Goal: Download file/media

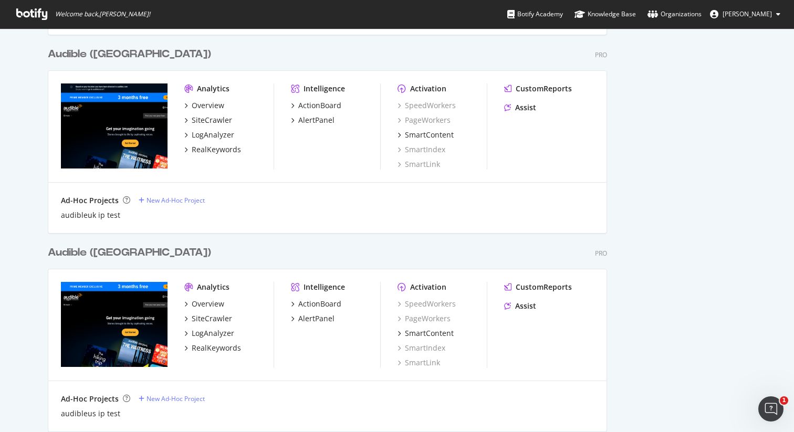
type input "106066"
click at [209, 303] on div "Overview" at bounding box center [208, 304] width 33 height 11
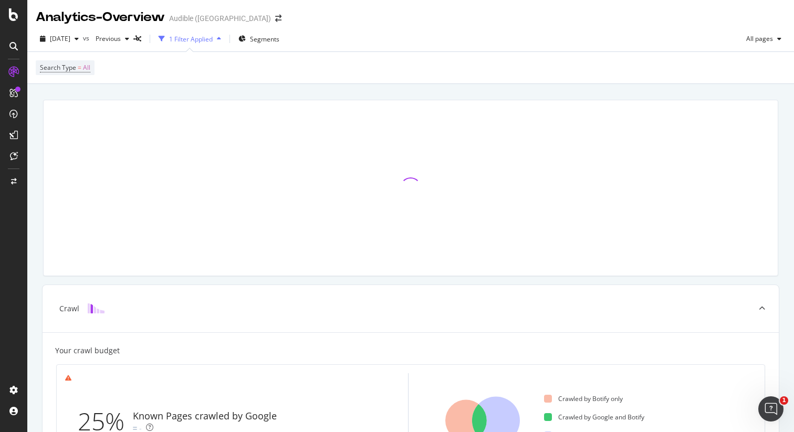
click at [213, 37] on div "1 Filter Applied" at bounding box center [191, 39] width 44 height 9
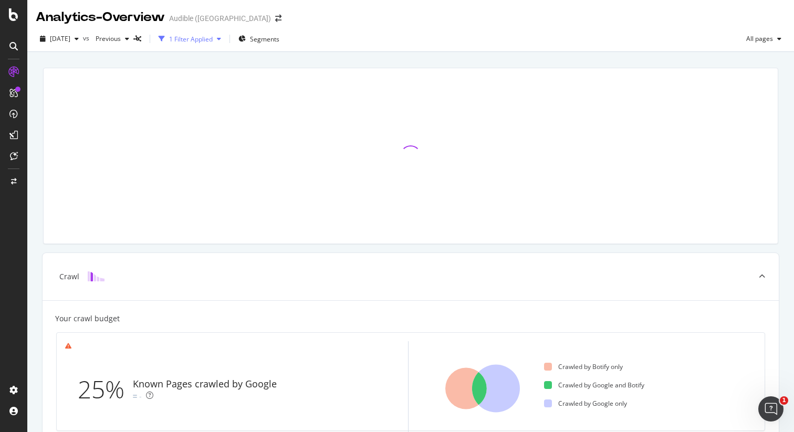
click at [213, 37] on div "1 Filter Applied" at bounding box center [191, 39] width 44 height 9
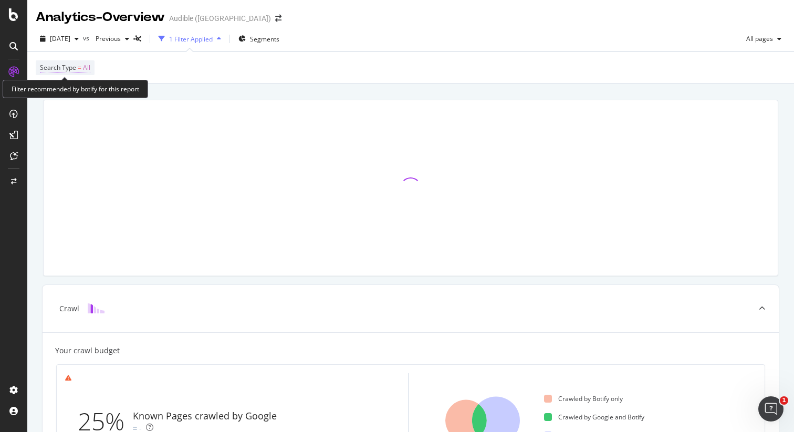
click at [70, 68] on span "Search Type" at bounding box center [58, 67] width 36 height 9
click at [267, 68] on div "Search Type = All" at bounding box center [411, 68] width 750 height 32
click at [279, 38] on span "Segments" at bounding box center [264, 39] width 29 height 9
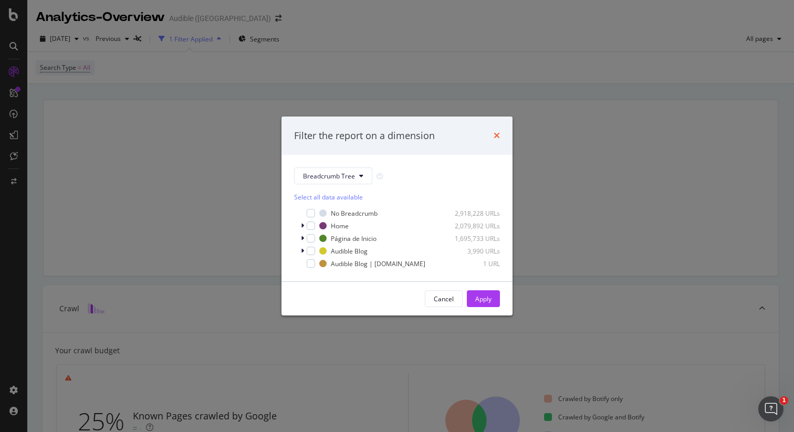
click at [494, 136] on icon "times" at bounding box center [497, 135] width 6 height 8
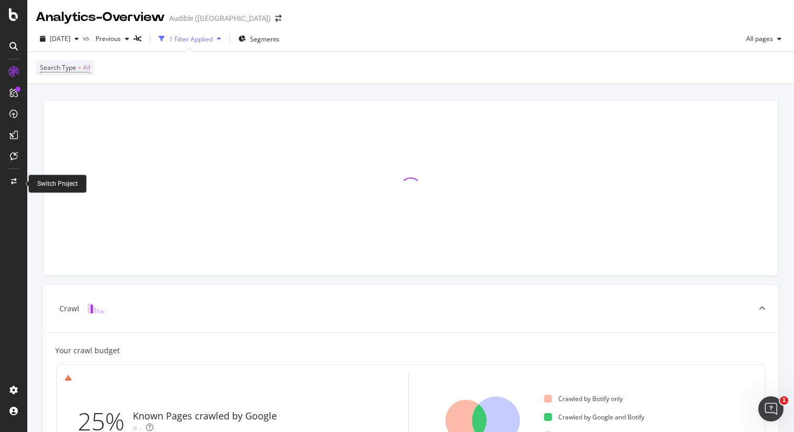
click at [13, 184] on icon at bounding box center [14, 182] width 6 height 6
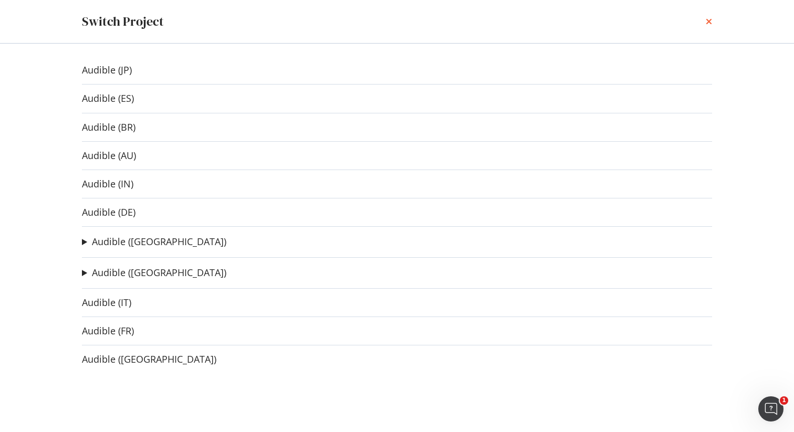
click at [708, 22] on icon "times" at bounding box center [709, 21] width 6 height 8
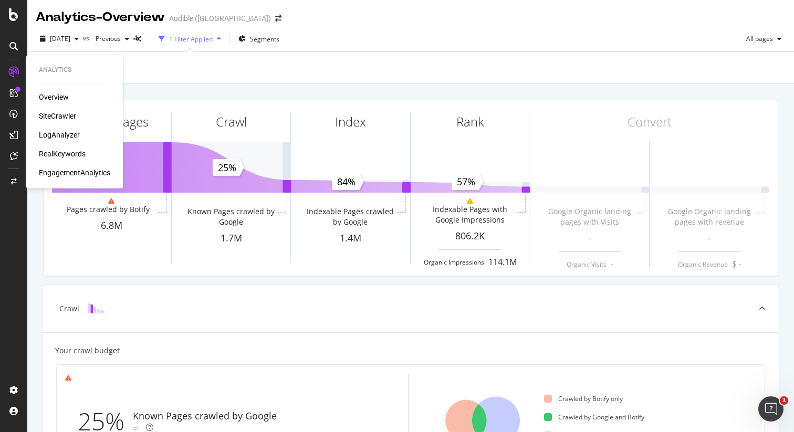
click at [57, 117] on div "SiteCrawler" at bounding box center [57, 116] width 37 height 11
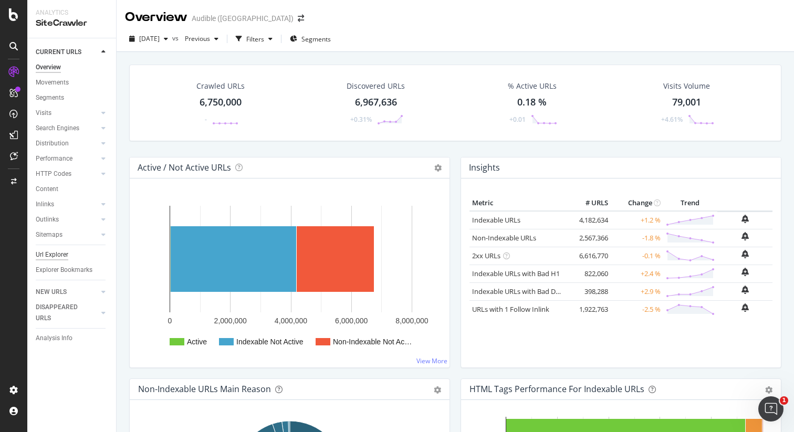
click at [52, 252] on div "Url Explorer" at bounding box center [52, 255] width 33 height 11
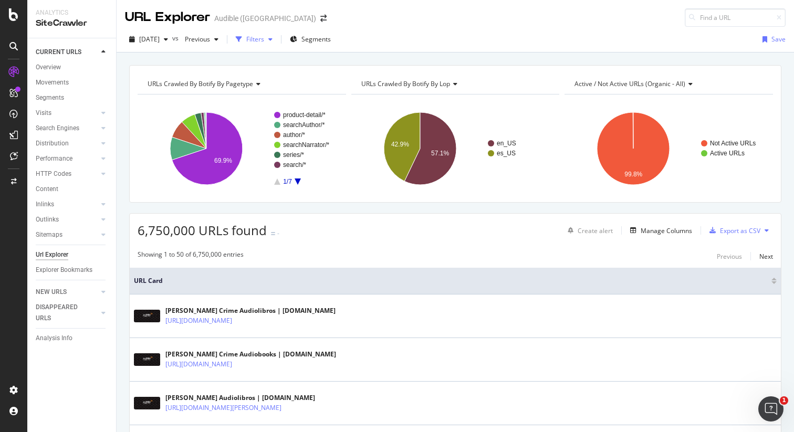
click at [264, 40] on div "Filters" at bounding box center [255, 39] width 18 height 9
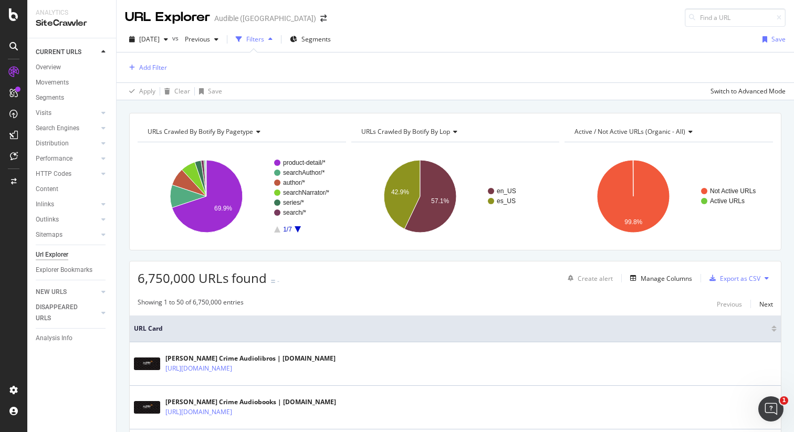
click at [264, 40] on div "Filters" at bounding box center [255, 39] width 18 height 9
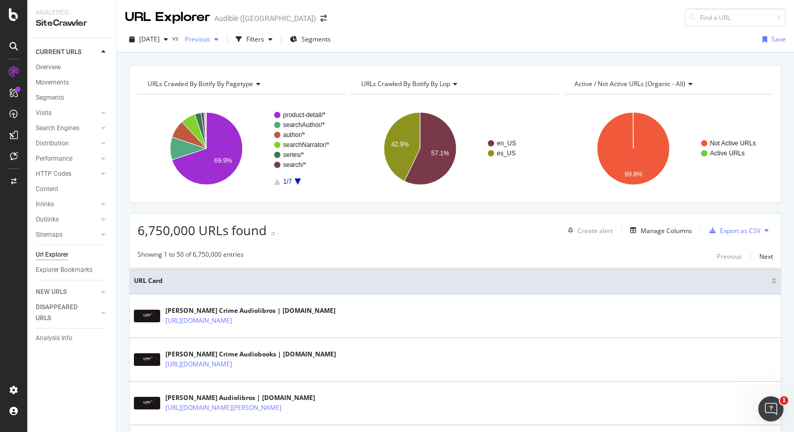
click at [210, 39] on span "Previous" at bounding box center [195, 39] width 29 height 9
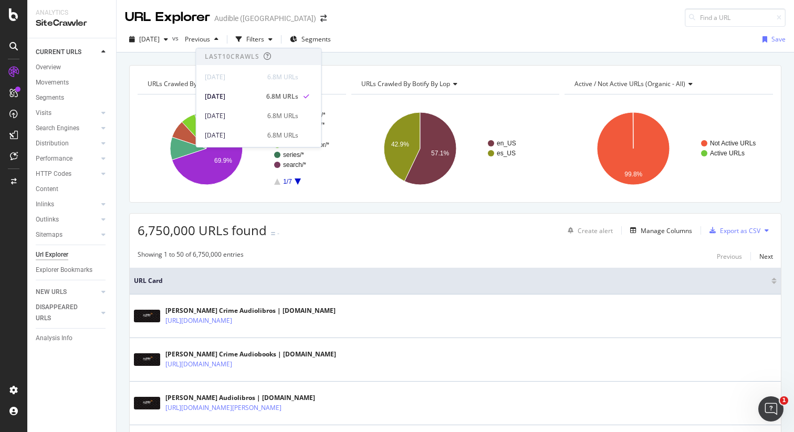
click at [432, 20] on div "URL Explorer Audible ([GEOGRAPHIC_DATA])" at bounding box center [456, 13] width 678 height 27
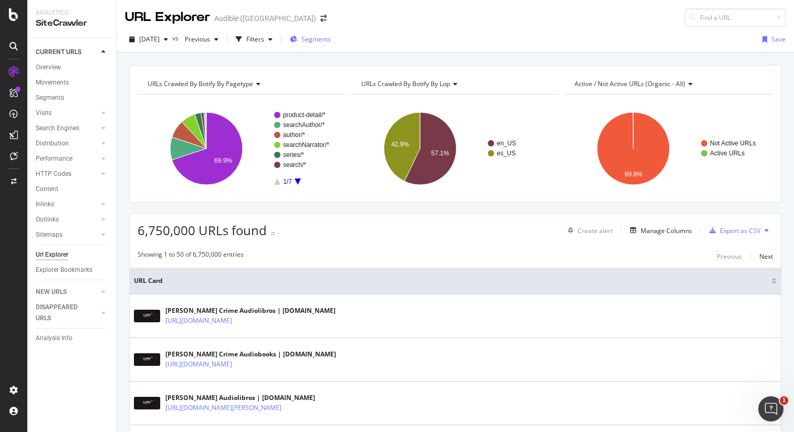
click at [331, 37] on span "Segments" at bounding box center [316, 39] width 29 height 9
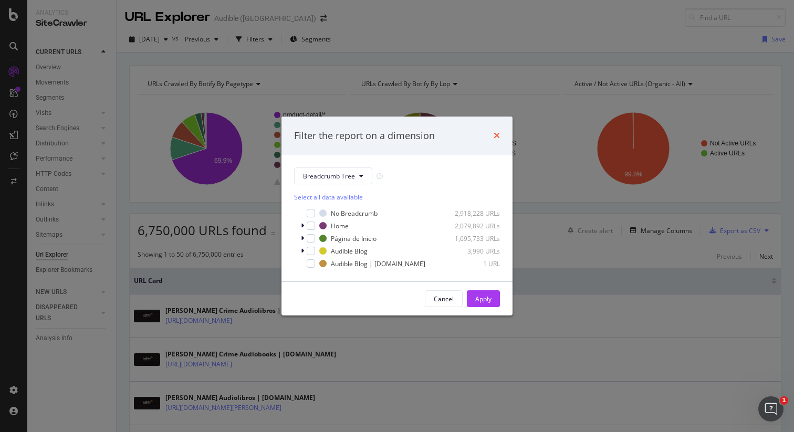
click at [496, 133] on icon "times" at bounding box center [497, 135] width 6 height 8
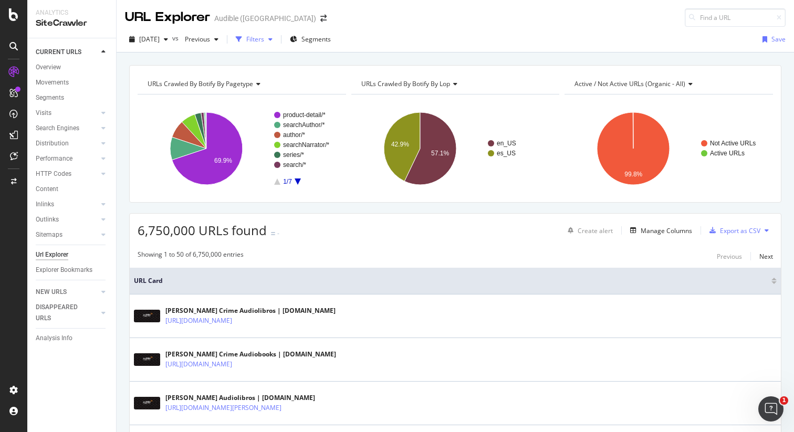
click at [264, 39] on div "Filters" at bounding box center [255, 39] width 18 height 9
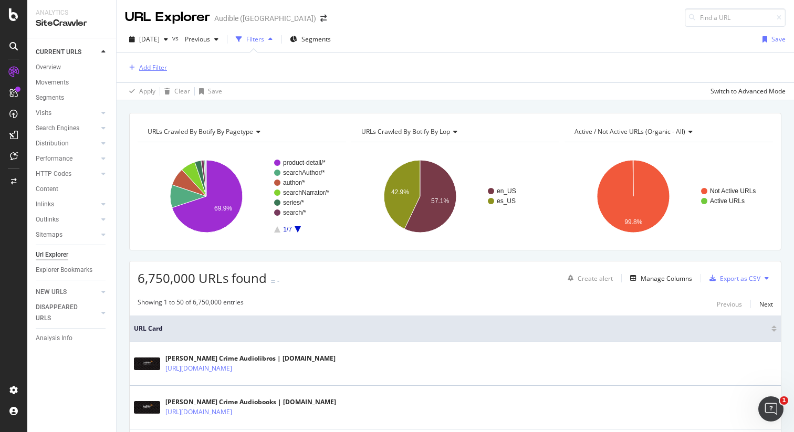
click at [155, 70] on div "Add Filter" at bounding box center [153, 67] width 28 height 9
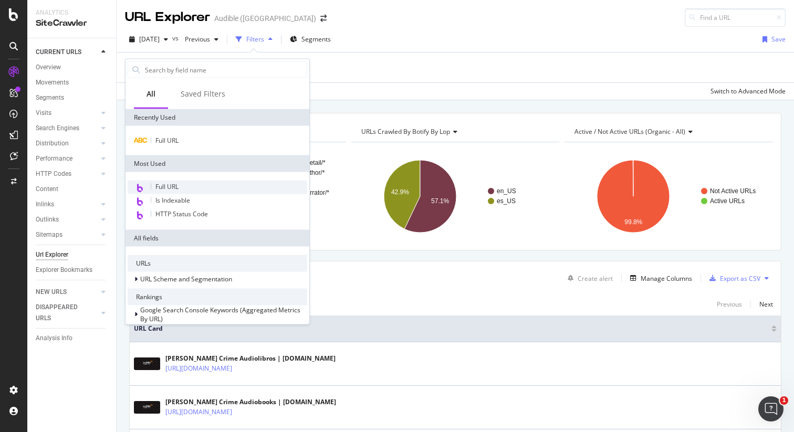
click at [165, 183] on span "Full URL" at bounding box center [166, 186] width 23 height 9
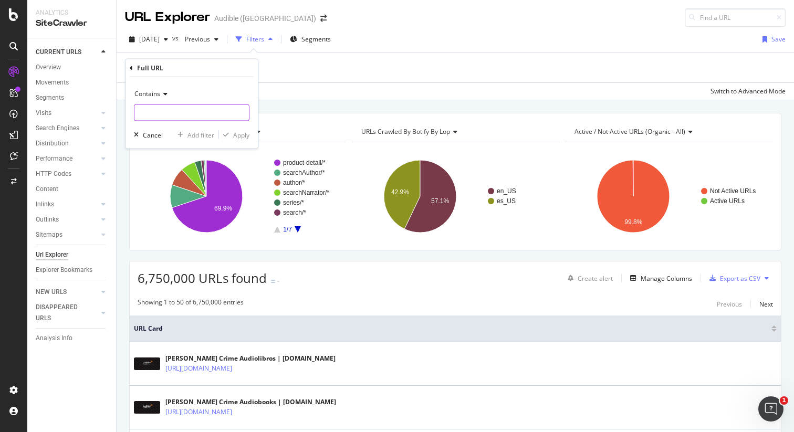
click at [168, 117] on input "text" at bounding box center [191, 113] width 115 height 17
type input "/mk/"
click at [244, 134] on div "Apply" at bounding box center [241, 134] width 16 height 9
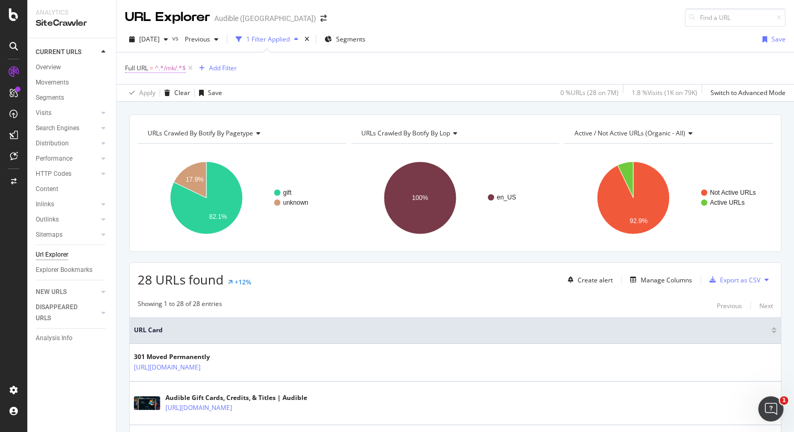
click at [171, 65] on span "^.*/mk/.*$" at bounding box center [170, 68] width 31 height 15
click at [151, 111] on input "/mk/" at bounding box center [183, 111] width 99 height 17
type input "/ep/"
click at [239, 132] on div "Apply" at bounding box center [241, 134] width 16 height 9
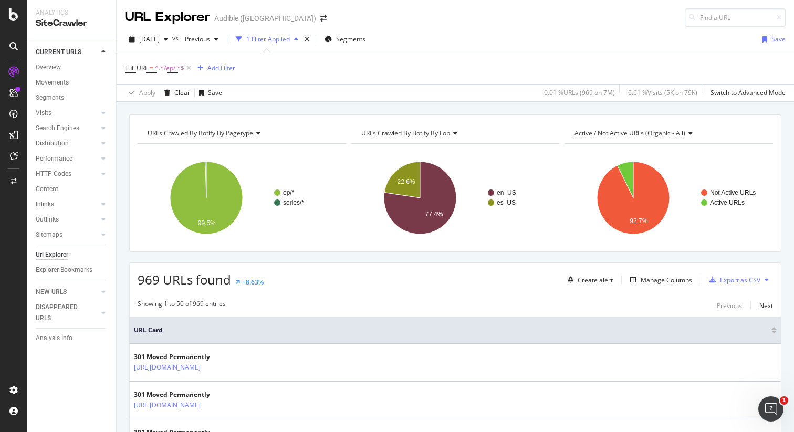
click at [214, 70] on div "Add Filter" at bounding box center [221, 68] width 28 height 9
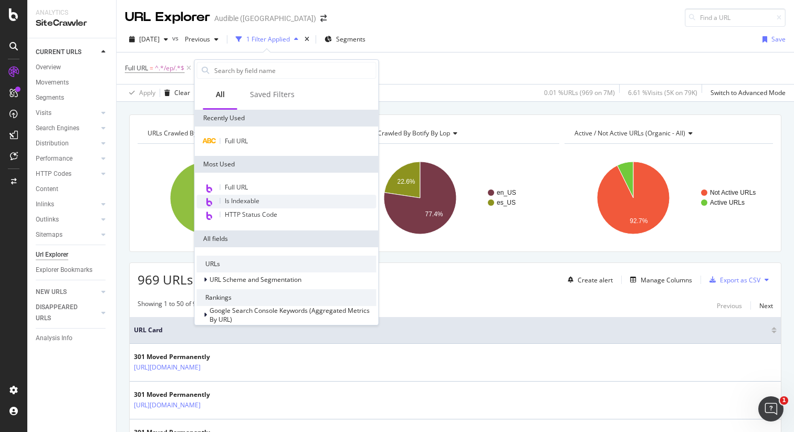
click at [236, 199] on span "Is Indexable" at bounding box center [242, 200] width 35 height 9
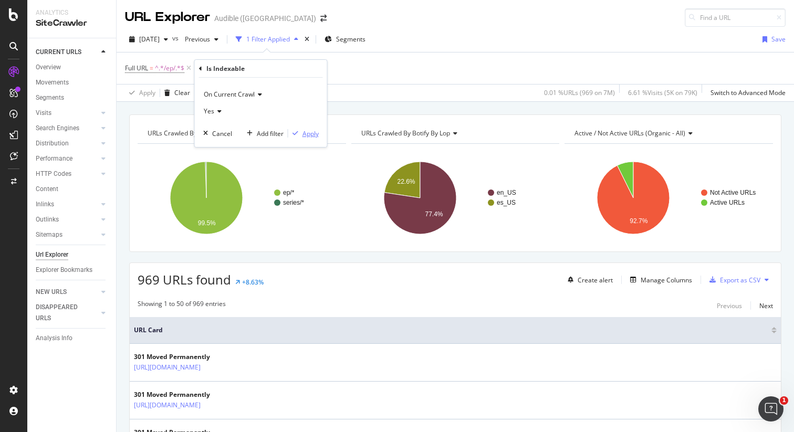
click at [313, 133] on div "Apply" at bounding box center [311, 133] width 16 height 9
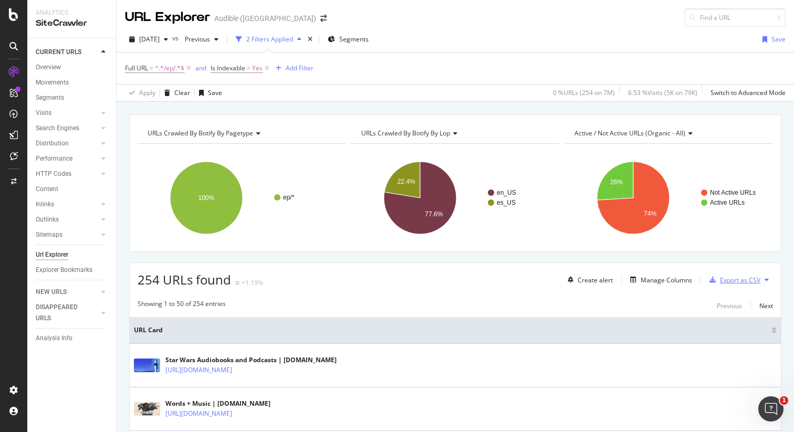
click at [752, 281] on div "Export as CSV" at bounding box center [740, 280] width 40 height 9
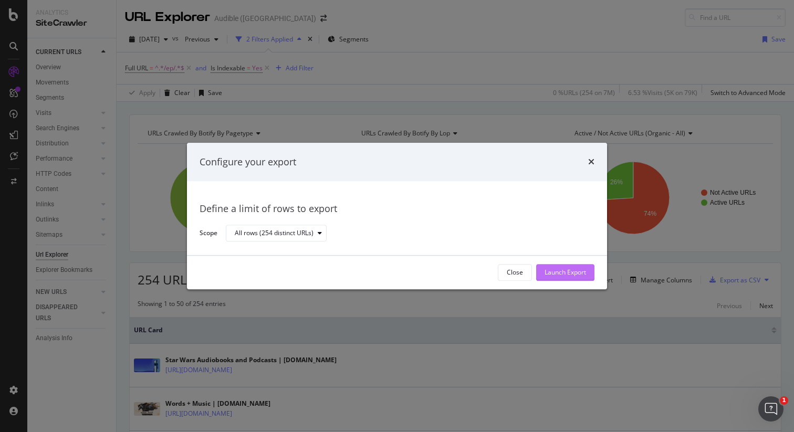
click at [561, 270] on div "Launch Export" at bounding box center [565, 272] width 41 height 9
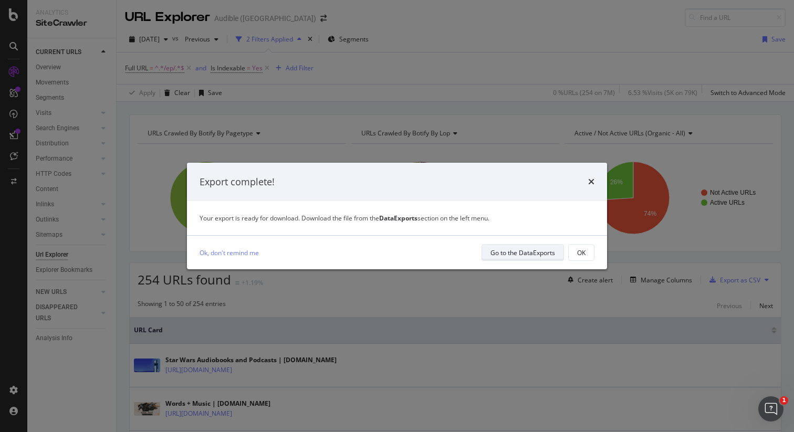
click at [524, 255] on div "Go to the DataExports" at bounding box center [523, 252] width 65 height 9
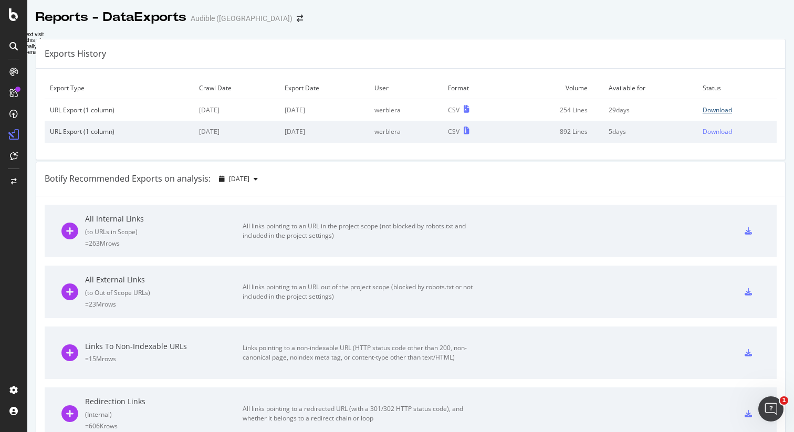
click at [721, 109] on div "Download" at bounding box center [717, 110] width 29 height 9
